Goal: Find specific page/section: Find specific page/section

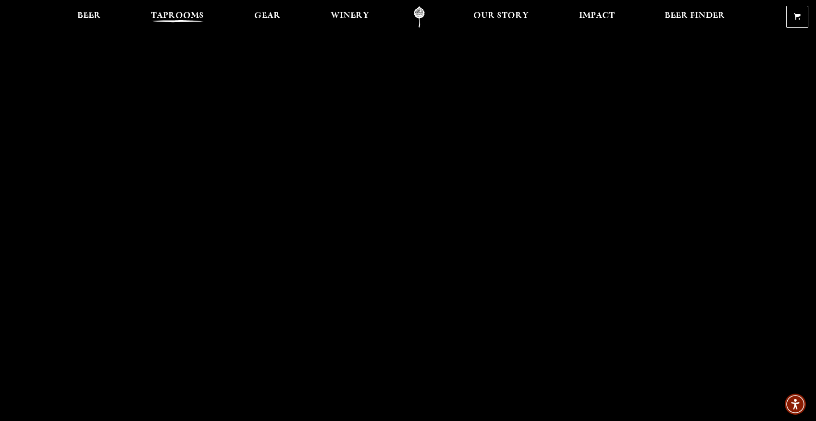
click at [187, 16] on span "Taprooms" at bounding box center [177, 16] width 53 height 8
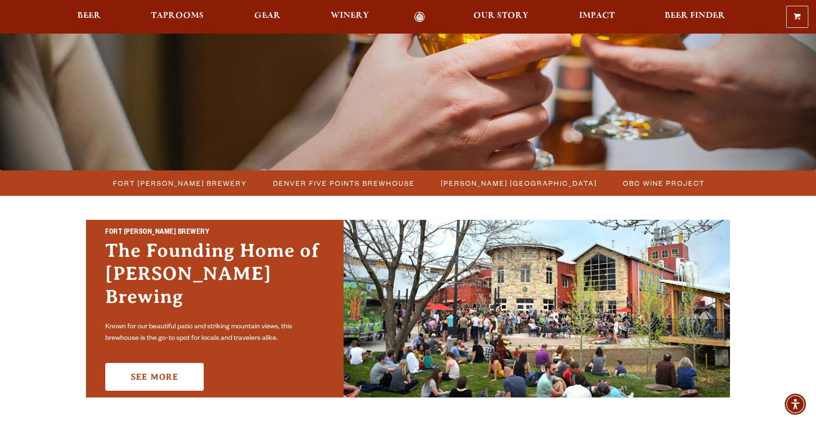
scroll to position [252, 0]
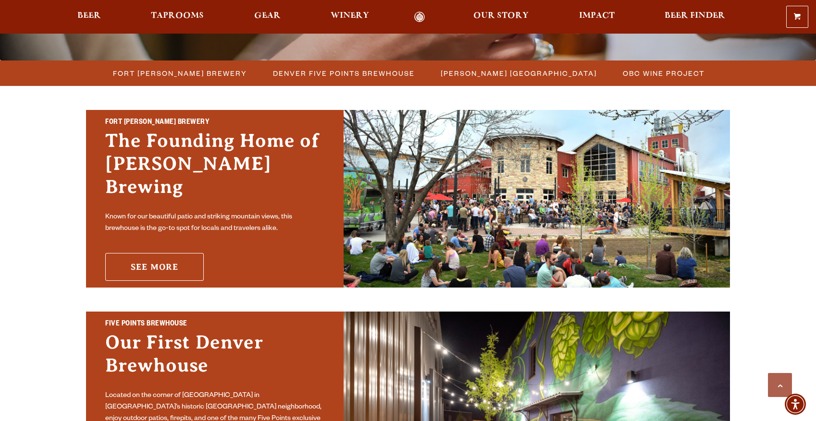
click at [154, 260] on link "See More" at bounding box center [154, 267] width 98 height 28
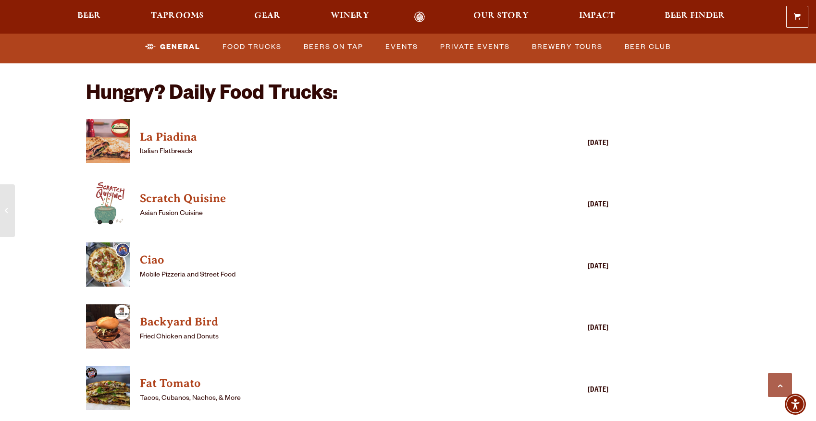
scroll to position [2335, 0]
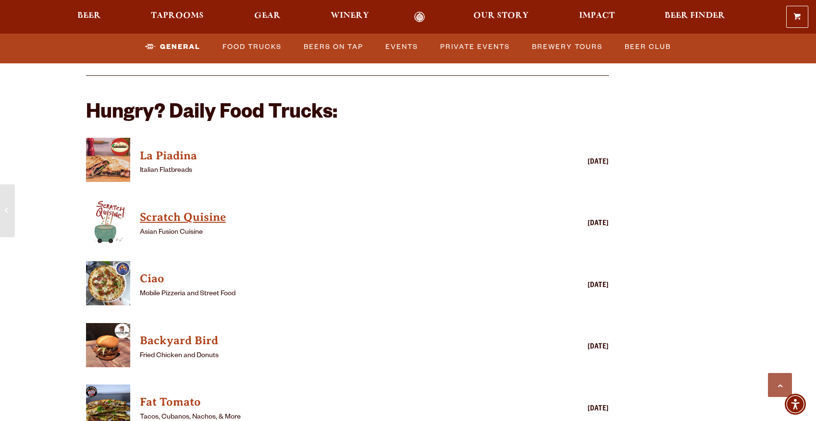
click at [180, 210] on h4 "Scratch Quisine" at bounding box center [333, 217] width 387 height 15
